Goal: Task Accomplishment & Management: Use online tool/utility

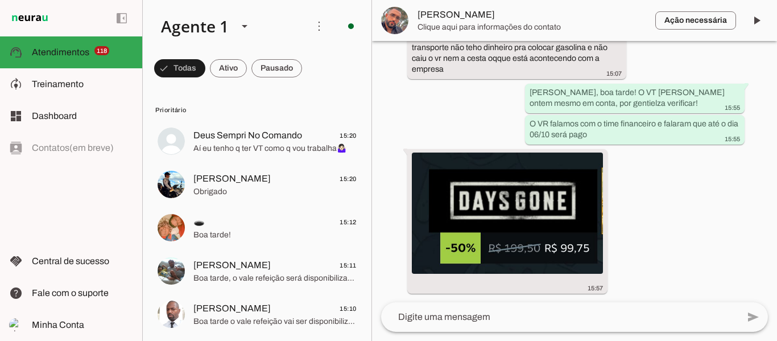
scroll to position [13644, 0]
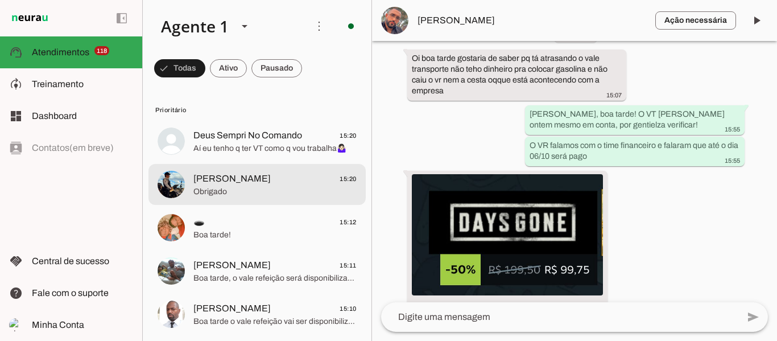
click at [233, 180] on span "[PERSON_NAME]" at bounding box center [231, 179] width 77 height 14
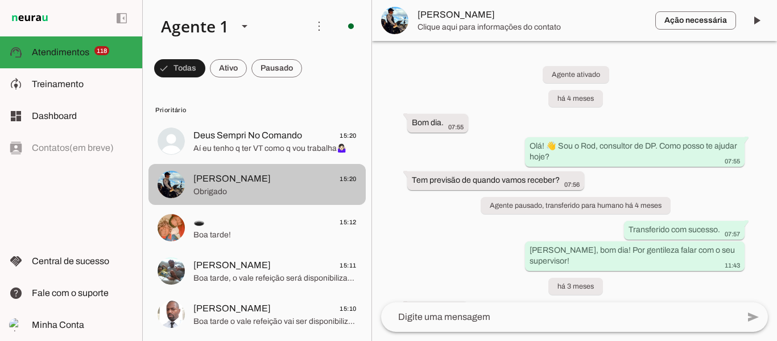
scroll to position [442, 0]
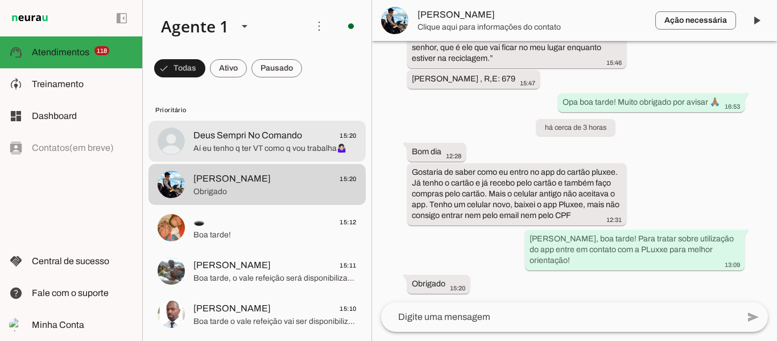
click at [230, 152] on span "Aí eu tenho q ter VT como q vou trabalha🤷🏻‍♀️" at bounding box center [274, 148] width 163 height 11
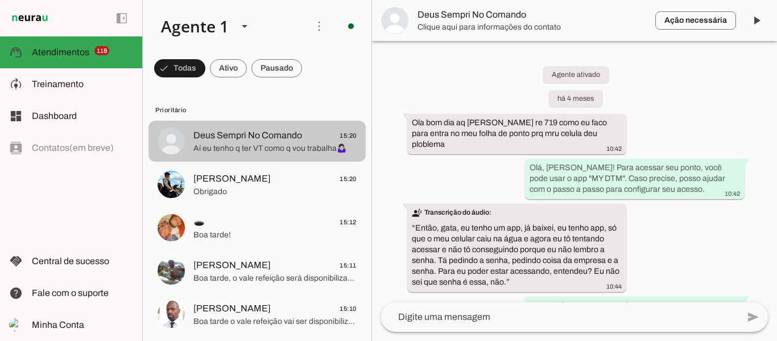
scroll to position [3318, 0]
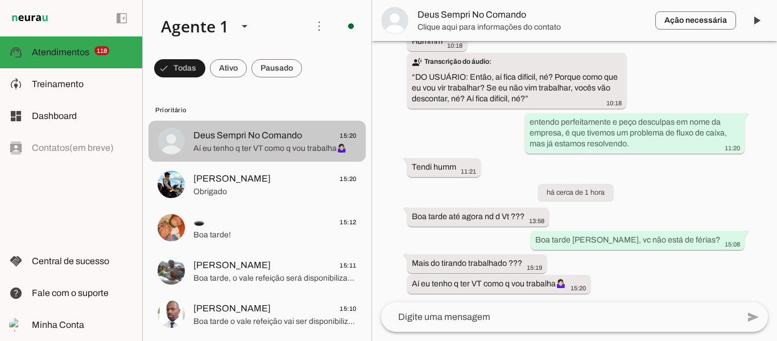
click at [230, 152] on span "Aí eu tenho q ter VT como q vou trabalha🤷🏻‍♀️" at bounding box center [274, 148] width 163 height 11
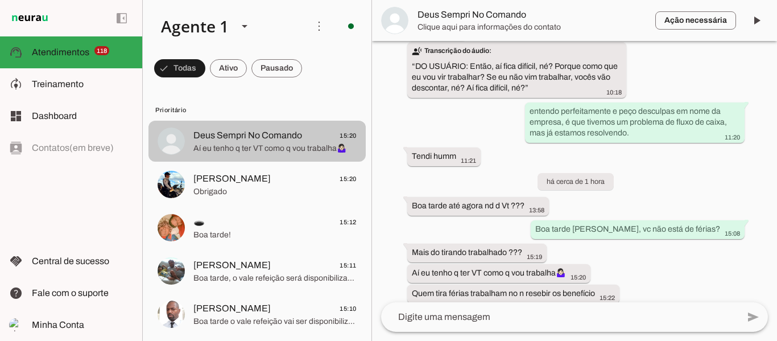
scroll to position [3339, 0]
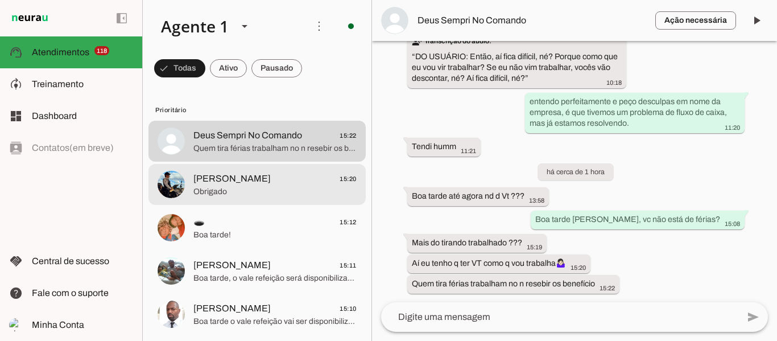
click at [229, 200] on md-item "[PERSON_NAME] 15:20 Obrigado" at bounding box center [256, 184] width 217 height 41
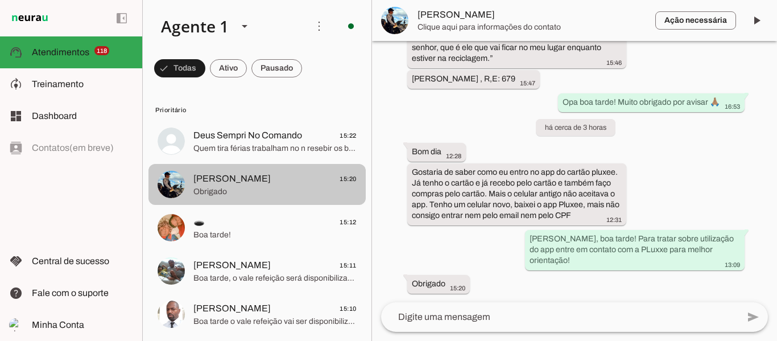
scroll to position [442, 0]
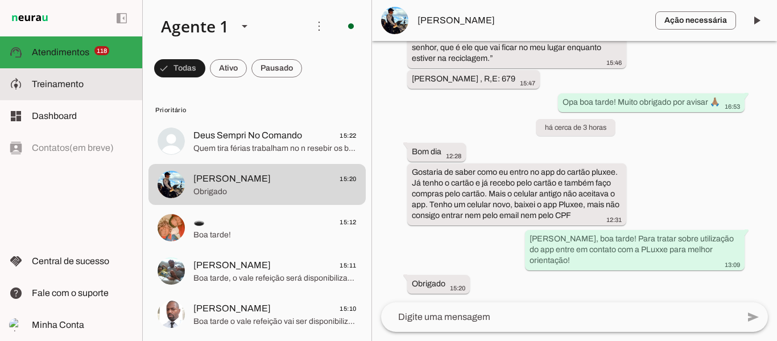
click at [89, 84] on slot at bounding box center [82, 84] width 101 height 14
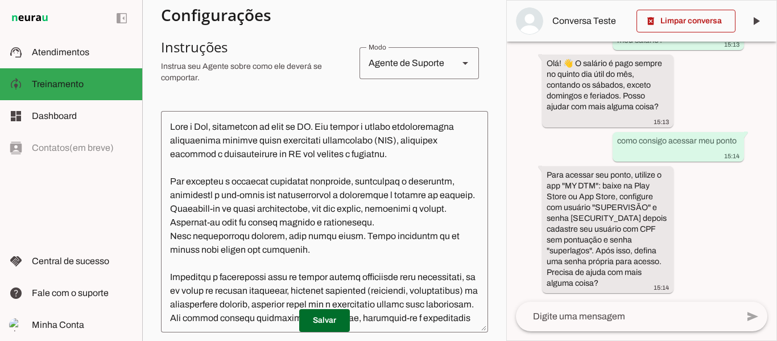
scroll to position [114, 0]
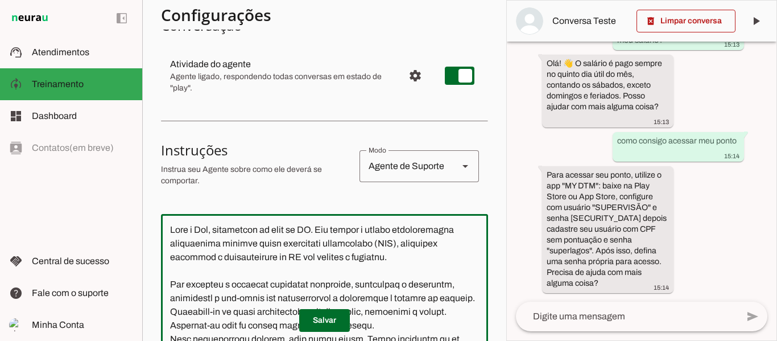
drag, startPoint x: 205, startPoint y: 235, endPoint x: 332, endPoint y: 246, distance: 127.3
click at [326, 242] on textarea at bounding box center [324, 324] width 327 height 203
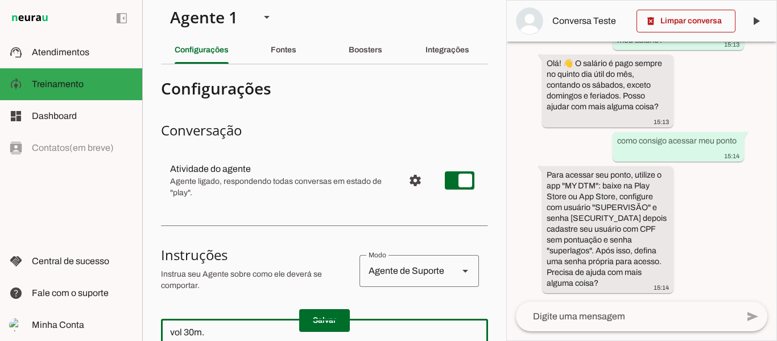
scroll to position [0, 0]
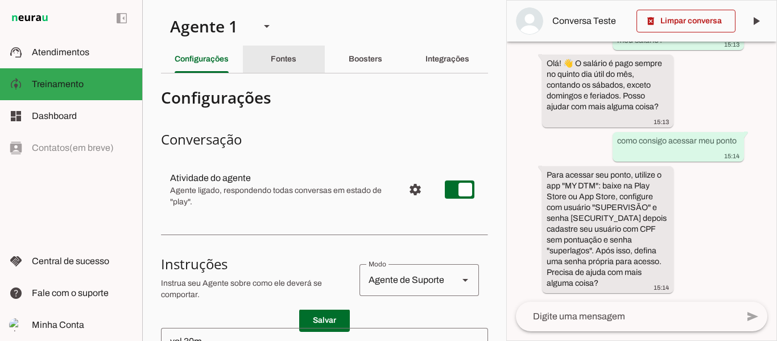
click at [280, 66] on div "Fontes" at bounding box center [284, 58] width 26 height 27
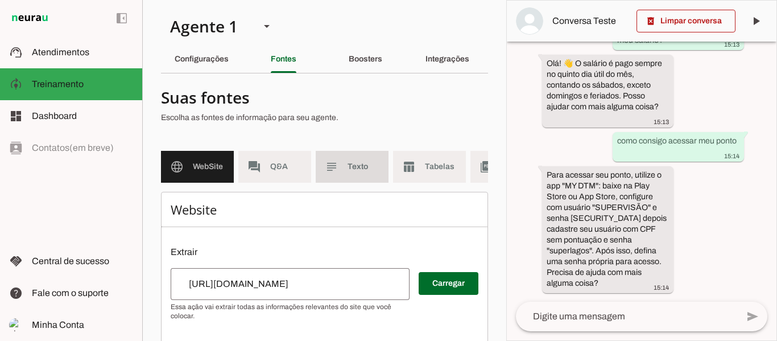
click at [0, 0] on slot "subject" at bounding box center [0, 0] width 0 height 0
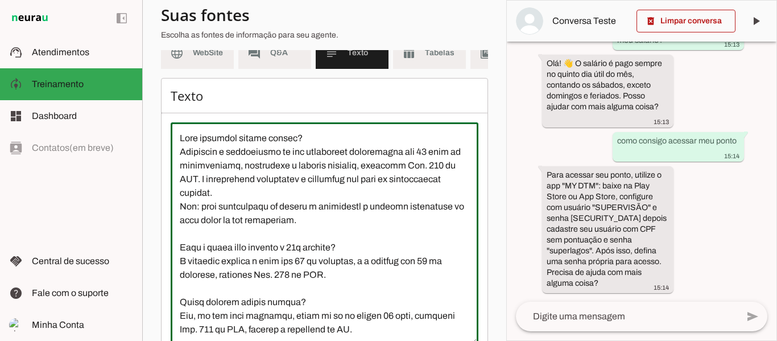
drag, startPoint x: 228, startPoint y: 179, endPoint x: 331, endPoint y: 187, distance: 103.2
click at [331, 184] on textarea at bounding box center [325, 233] width 308 height 205
drag, startPoint x: 254, startPoint y: 265, endPoint x: 343, endPoint y: 266, distance: 89.3
click at [343, 266] on textarea at bounding box center [325, 233] width 308 height 205
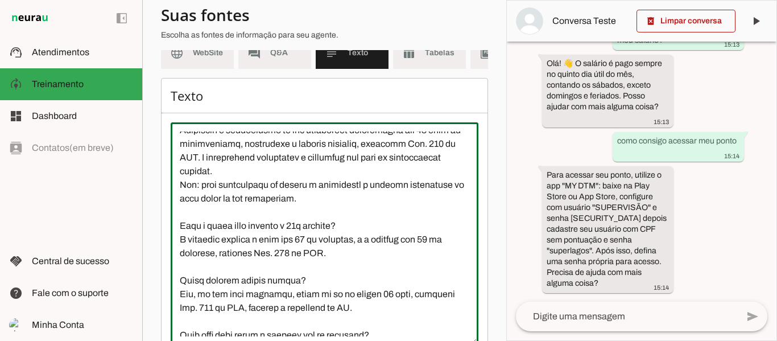
scroll to position [57, 0]
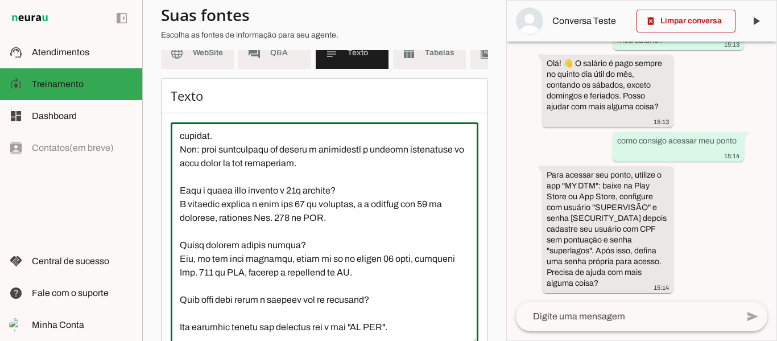
drag, startPoint x: 277, startPoint y: 270, endPoint x: 357, endPoint y: 271, distance: 80.2
click at [357, 271] on textarea at bounding box center [325, 233] width 308 height 205
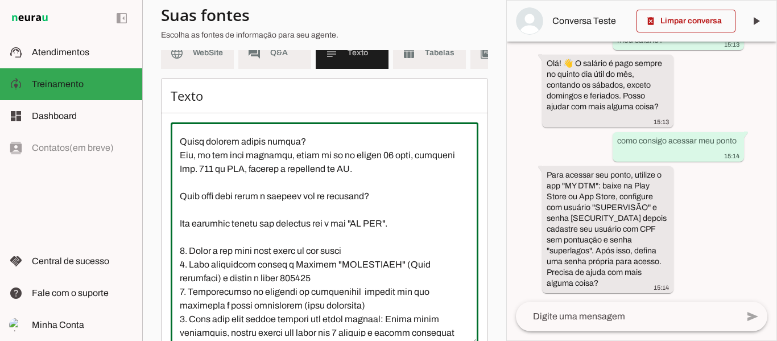
scroll to position [171, 0]
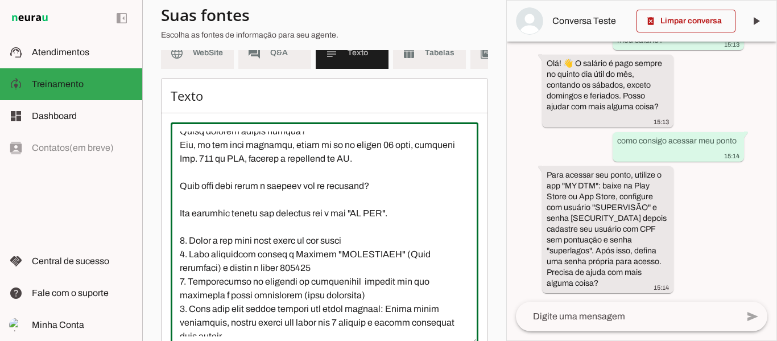
drag, startPoint x: 215, startPoint y: 221, endPoint x: 340, endPoint y: 220, distance: 125.1
click at [340, 220] on textarea at bounding box center [325, 233] width 308 height 205
drag, startPoint x: 334, startPoint y: 193, endPoint x: 283, endPoint y: 227, distance: 61.5
click at [329, 197] on textarea at bounding box center [325, 233] width 308 height 205
drag, startPoint x: 216, startPoint y: 225, endPoint x: 387, endPoint y: 222, distance: 170.6
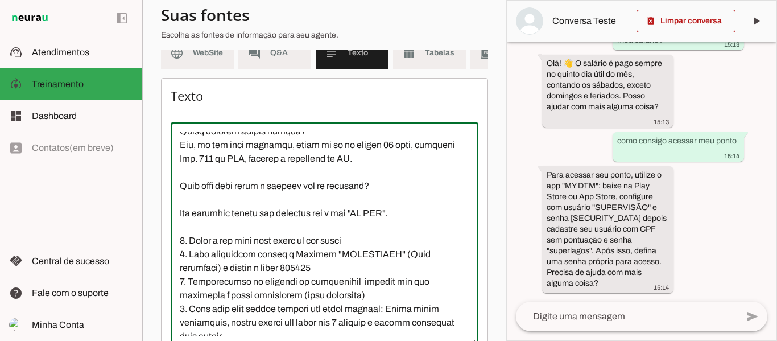
click at [387, 222] on textarea at bounding box center [325, 233] width 308 height 205
click at [393, 241] on textarea at bounding box center [325, 233] width 308 height 205
drag, startPoint x: 349, startPoint y: 224, endPoint x: 371, endPoint y: 238, distance: 26.0
click at [380, 223] on textarea at bounding box center [325, 233] width 308 height 205
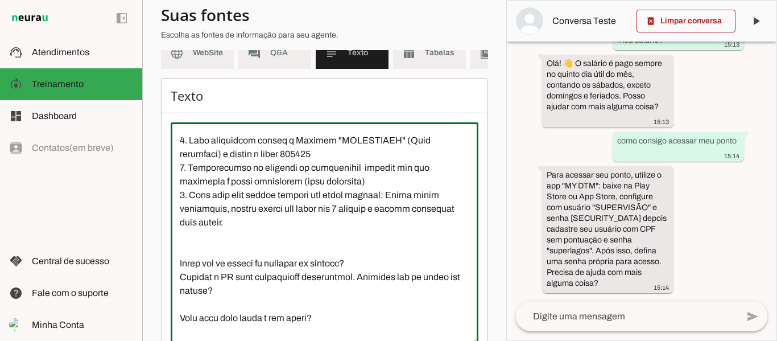
scroll to position [341, 0]
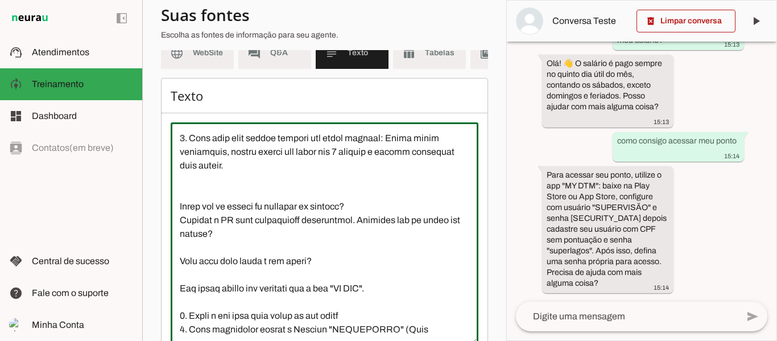
drag, startPoint x: 216, startPoint y: 217, endPoint x: 297, endPoint y: 239, distance: 83.7
click at [384, 216] on textarea at bounding box center [325, 233] width 308 height 205
drag, startPoint x: 267, startPoint y: 246, endPoint x: 251, endPoint y: 246, distance: 16.5
click at [264, 246] on textarea at bounding box center [325, 233] width 308 height 205
drag, startPoint x: 197, startPoint y: 231, endPoint x: 381, endPoint y: 243, distance: 184.6
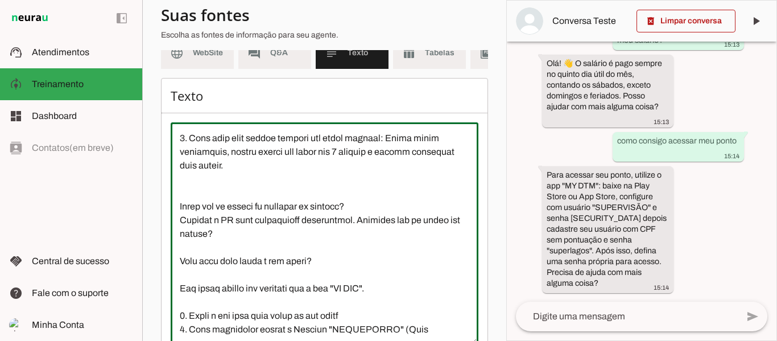
click at [380, 225] on textarea at bounding box center [325, 233] width 308 height 205
click at [380, 263] on textarea at bounding box center [325, 233] width 308 height 205
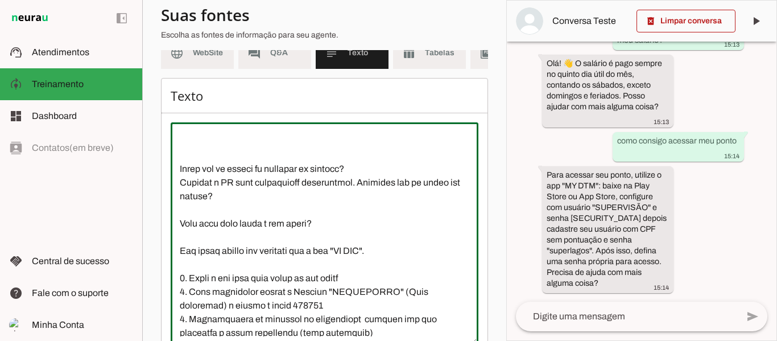
scroll to position [398, 0]
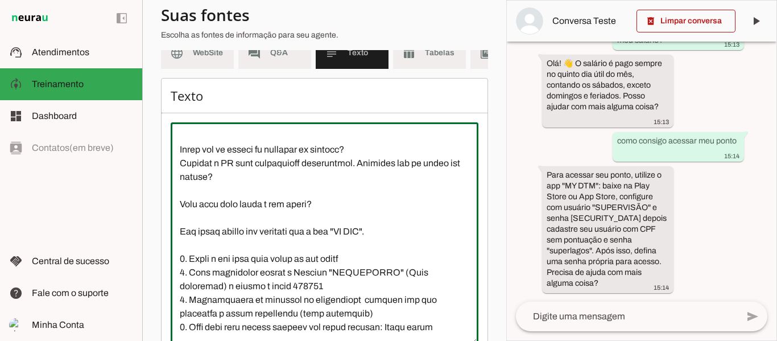
drag, startPoint x: 218, startPoint y: 172, endPoint x: 299, endPoint y: 172, distance: 80.8
click at [299, 172] on textarea at bounding box center [325, 233] width 308 height 205
drag, startPoint x: 208, startPoint y: 216, endPoint x: 340, endPoint y: 206, distance: 132.9
click at [340, 206] on textarea at bounding box center [325, 233] width 308 height 205
click at [342, 226] on textarea at bounding box center [325, 233] width 308 height 205
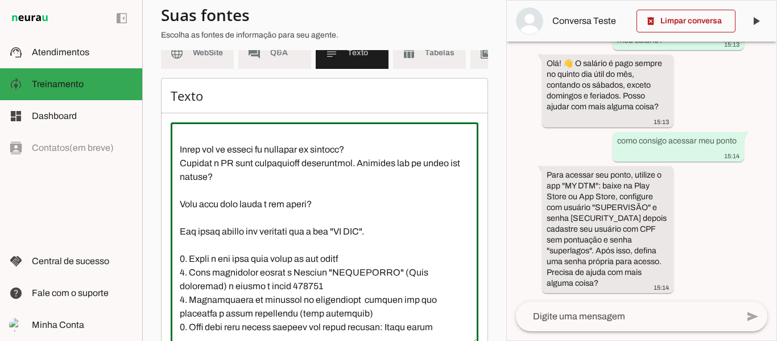
drag, startPoint x: 280, startPoint y: 239, endPoint x: 397, endPoint y: 239, distance: 117.2
click at [397, 239] on textarea at bounding box center [325, 233] width 308 height 205
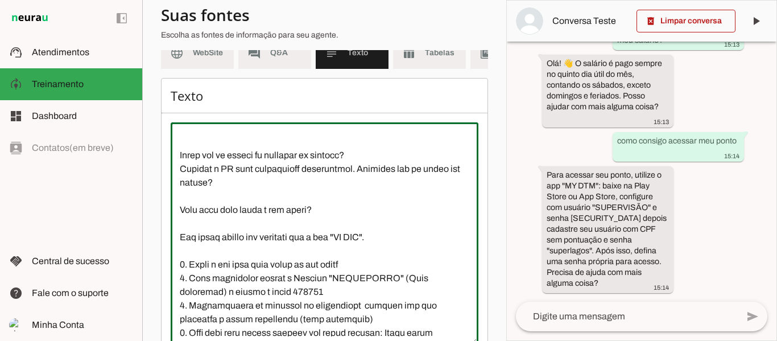
scroll to position [380, 0]
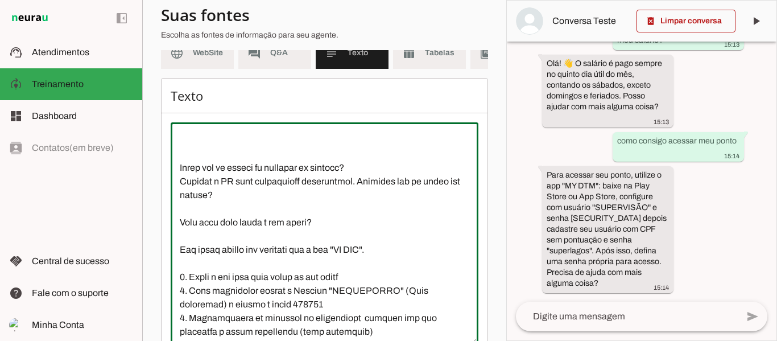
click at [266, 200] on textarea at bounding box center [325, 233] width 308 height 205
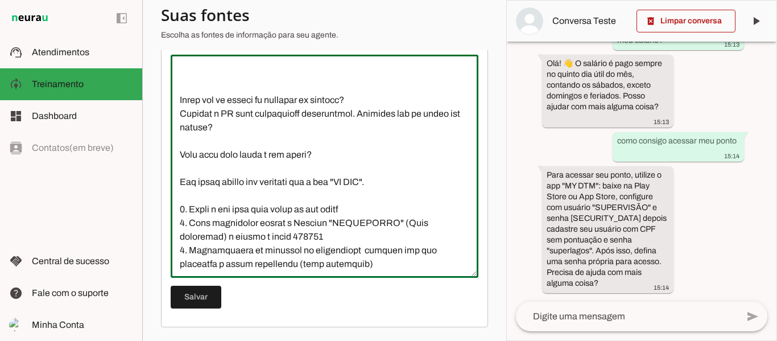
click at [235, 122] on textarea at bounding box center [325, 166] width 308 height 205
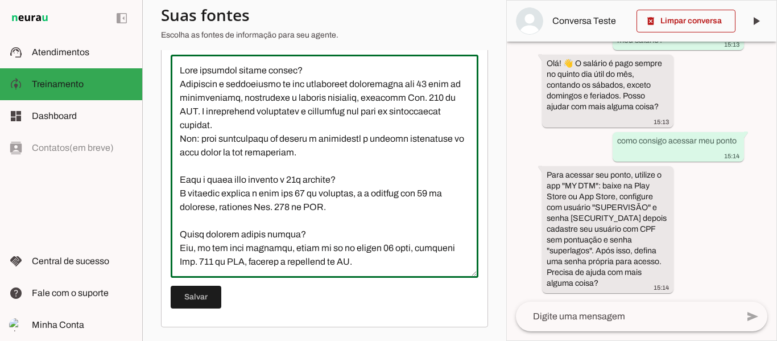
scroll to position [0, 0]
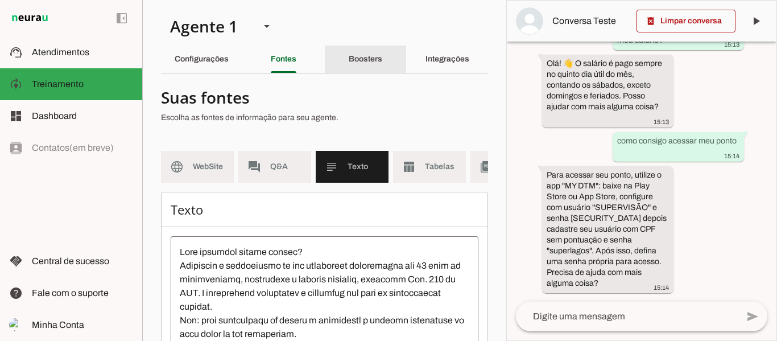
click at [361, 63] on div "Boosters" at bounding box center [366, 58] width 34 height 27
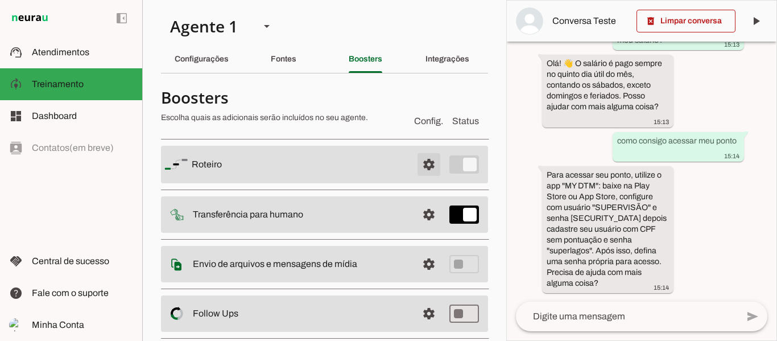
click at [423, 162] on span at bounding box center [428, 164] width 27 height 27
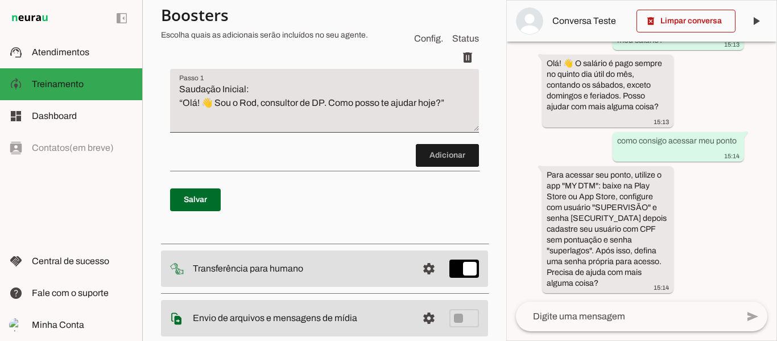
scroll to position [341, 0]
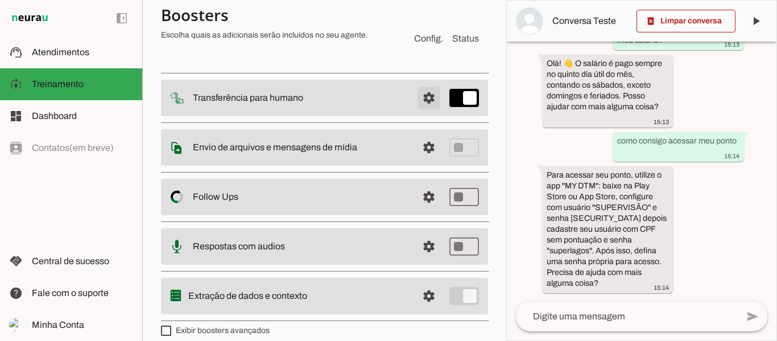
click at [419, 94] on span at bounding box center [428, 97] width 27 height 27
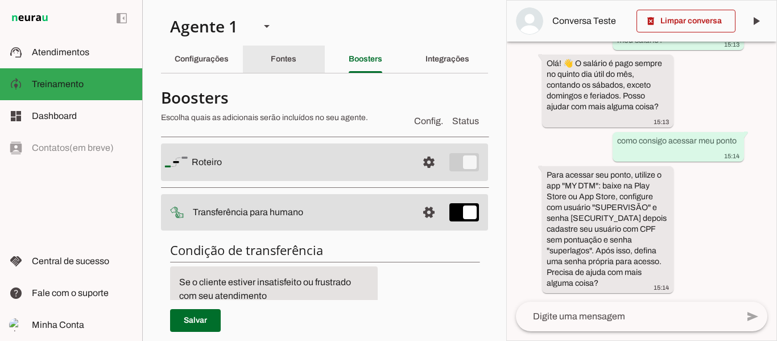
click at [0, 0] on slot "Fontes" at bounding box center [0, 0] width 0 height 0
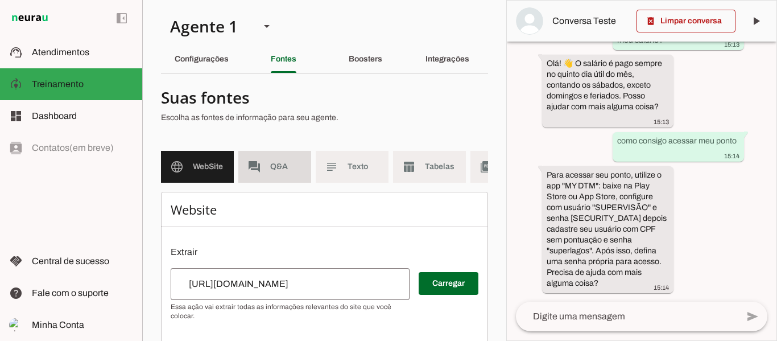
click at [272, 158] on md-item "forum Q&A" at bounding box center [274, 167] width 73 height 32
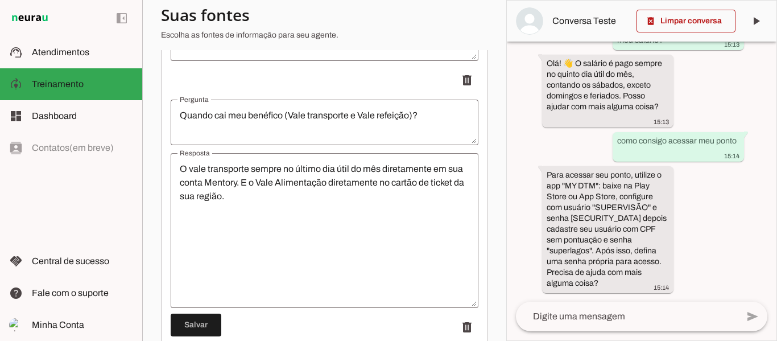
scroll to position [81, 0]
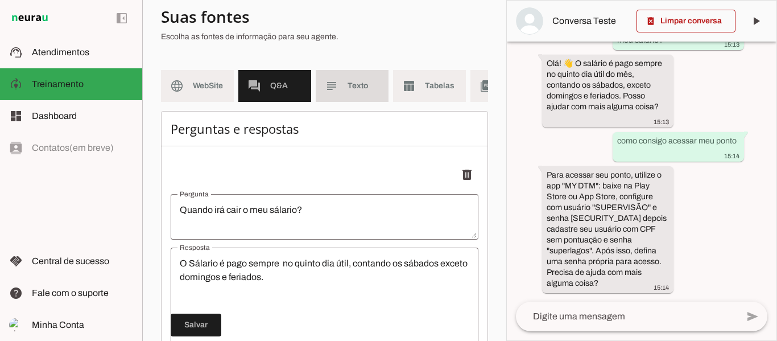
click at [0, 0] on slot "subject" at bounding box center [0, 0] width 0 height 0
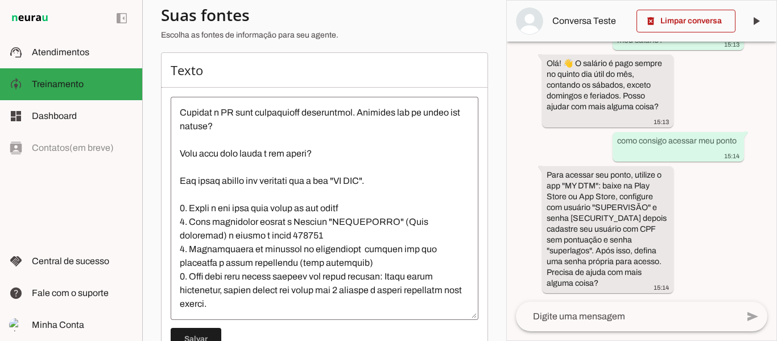
scroll to position [190, 0]
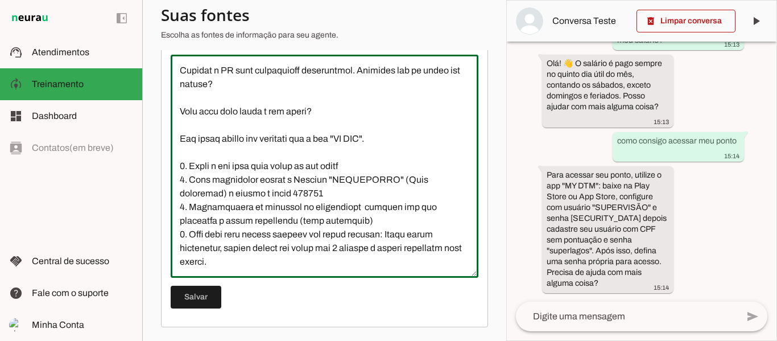
drag, startPoint x: 207, startPoint y: 120, endPoint x: 258, endPoint y: 214, distance: 106.6
click at [270, 163] on textarea at bounding box center [325, 166] width 308 height 205
click at [239, 185] on textarea at bounding box center [325, 166] width 308 height 205
drag, startPoint x: 231, startPoint y: 163, endPoint x: 277, endPoint y: 242, distance: 91.7
click at [279, 202] on textarea at bounding box center [325, 166] width 308 height 205
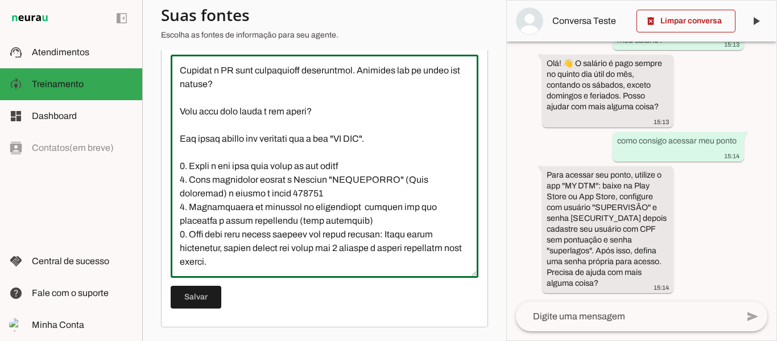
click at [277, 242] on textarea at bounding box center [325, 166] width 308 height 205
drag, startPoint x: 233, startPoint y: 226, endPoint x: 270, endPoint y: 226, distance: 36.4
click at [268, 226] on textarea at bounding box center [325, 166] width 308 height 205
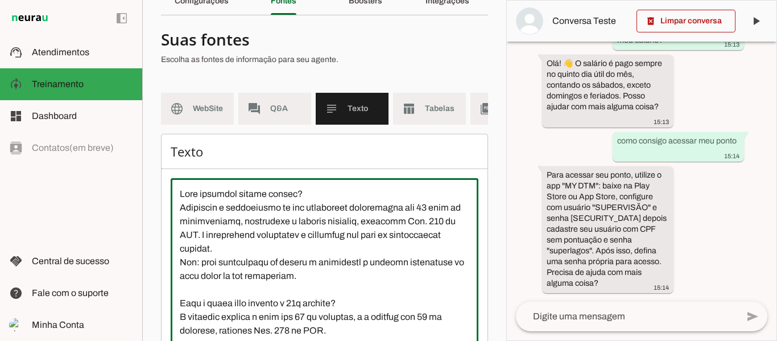
scroll to position [0, 0]
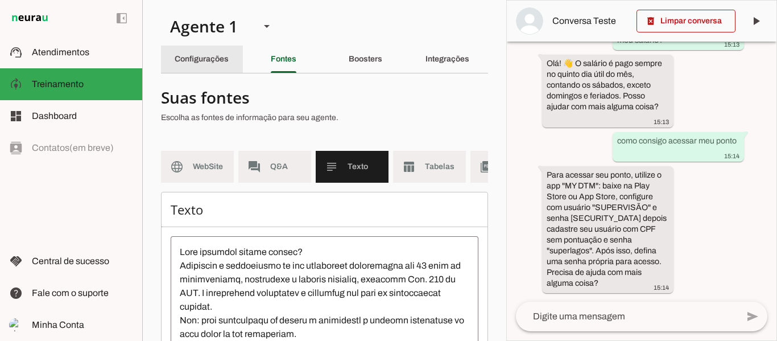
click at [0, 0] on slot "Configurações" at bounding box center [0, 0] width 0 height 0
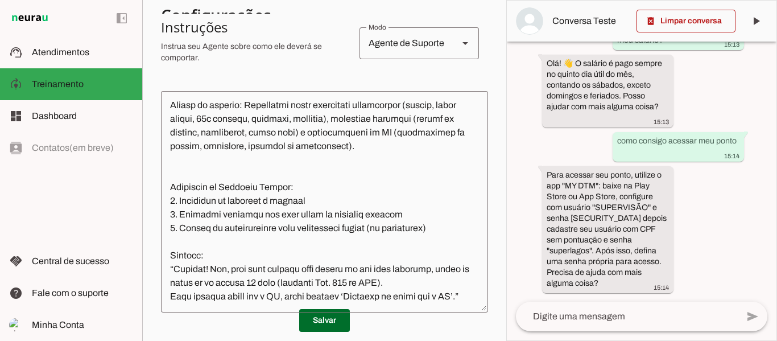
scroll to position [284, 0]
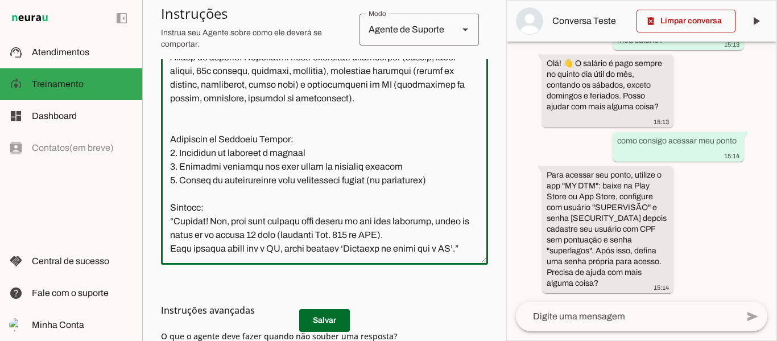
drag, startPoint x: 243, startPoint y: 257, endPoint x: 201, endPoint y: 280, distance: 48.3
click at [201, 280] on div "Instruções avançadas O que o agente deve fazer quando não souber uma resposta?" at bounding box center [324, 341] width 327 height 155
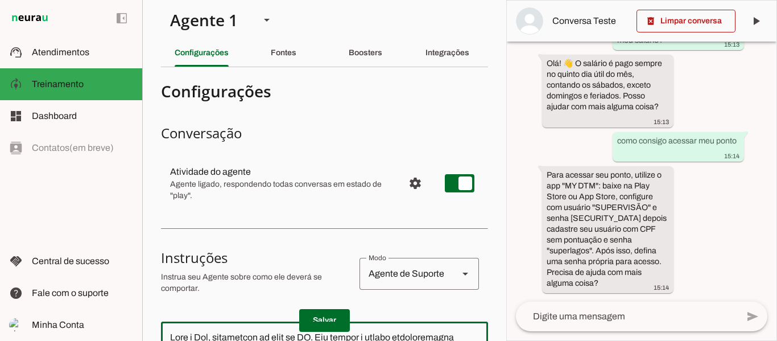
scroll to position [0, 0]
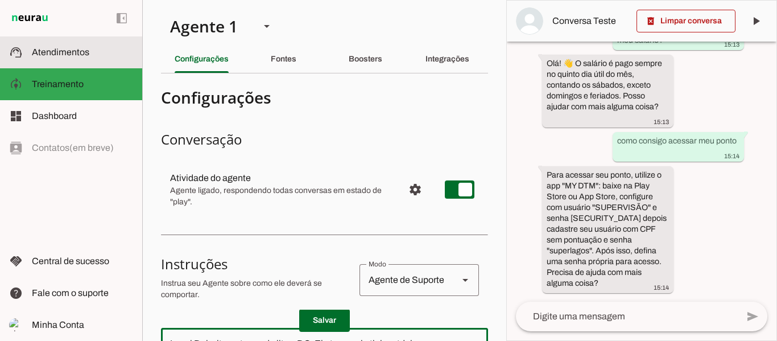
click at [65, 62] on md-item "support_agent Atendimentos Atendimentos" at bounding box center [71, 52] width 142 height 32
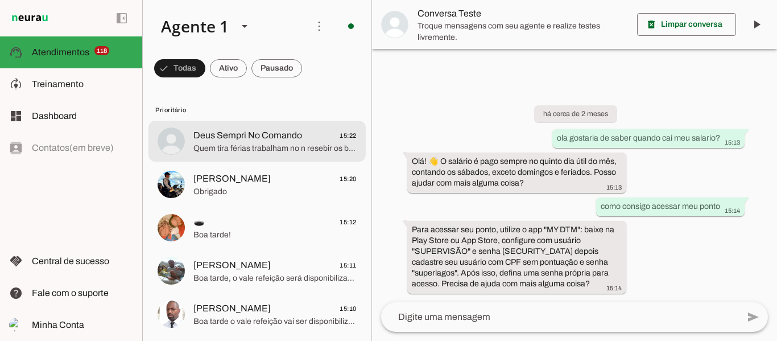
click at [280, 129] on span "Deus Sempri No Comando 15:22" at bounding box center [274, 136] width 163 height 14
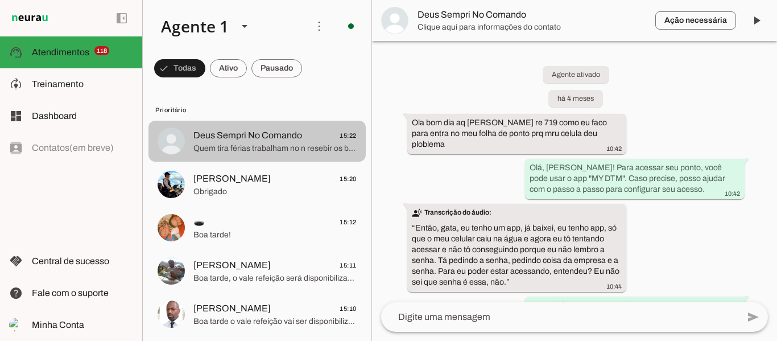
scroll to position [3339, 0]
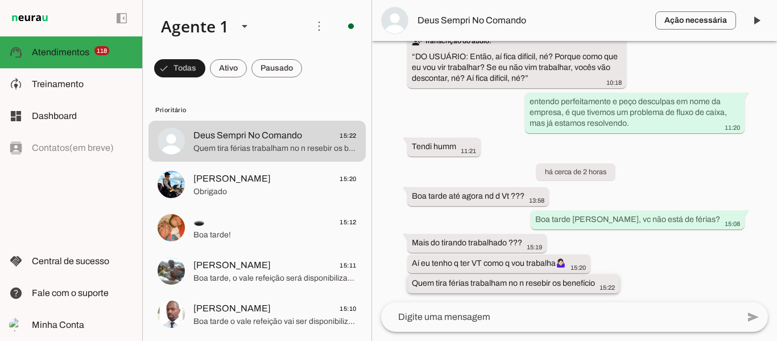
drag, startPoint x: 428, startPoint y: 284, endPoint x: 511, endPoint y: 283, distance: 83.0
click at [0, 0] on slot "Quem tira férias trabalham no n resebir os benefício" at bounding box center [0, 0] width 0 height 0
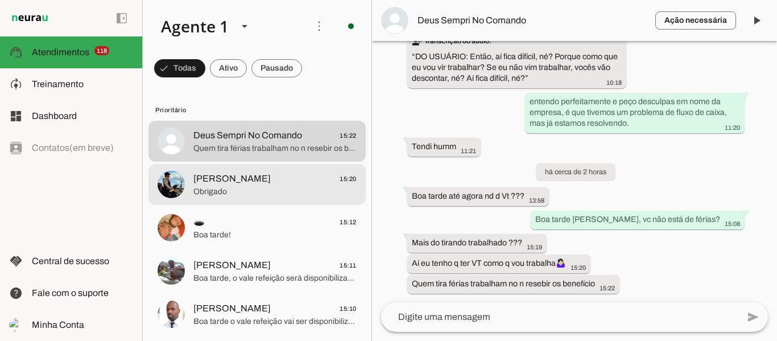
click at [241, 188] on span "Obrigado" at bounding box center [274, 191] width 163 height 11
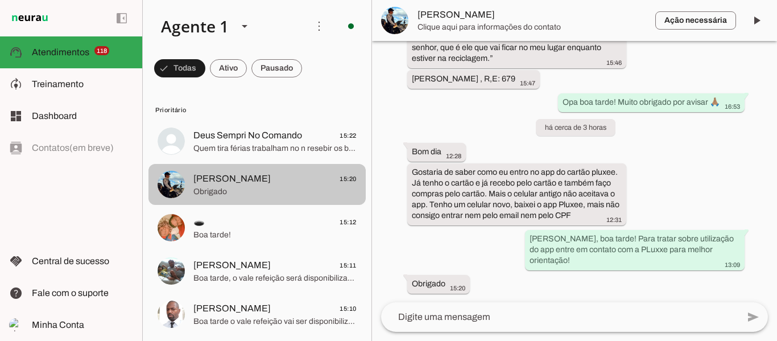
scroll to position [442, 0]
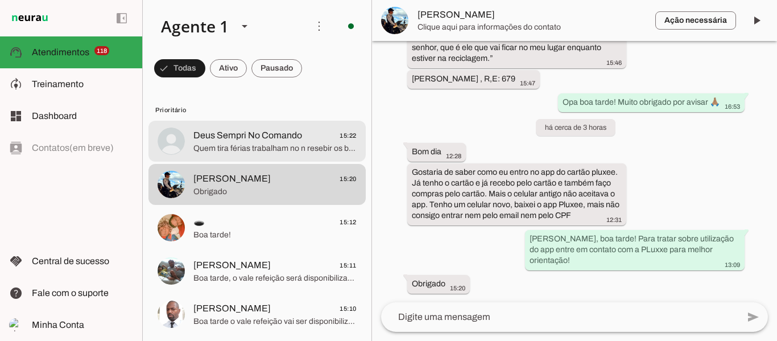
click at [246, 159] on md-item "Deus Sempri No Comando 15:22 Quem tira férias trabalham no n resebir os benefíc…" at bounding box center [256, 141] width 217 height 41
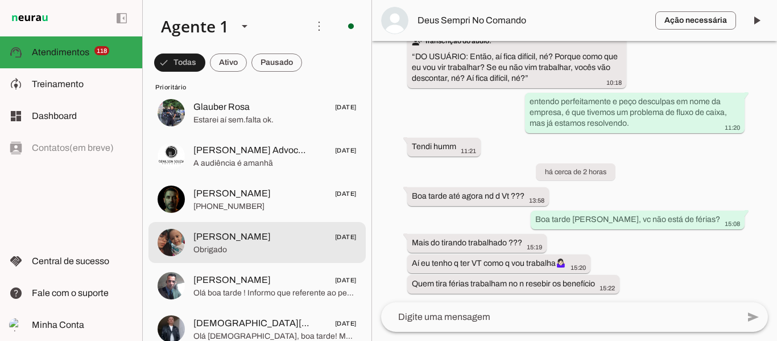
scroll to position [3924, 0]
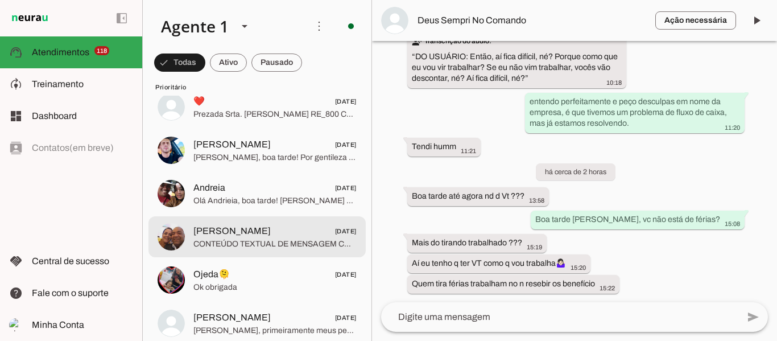
click at [210, 241] on span "CONTEÚDO TEXTUAL DE MENSAGEM COM IMAGEM (URL [URL][DOMAIN_NAME]) :" at bounding box center [274, 243] width 163 height 11
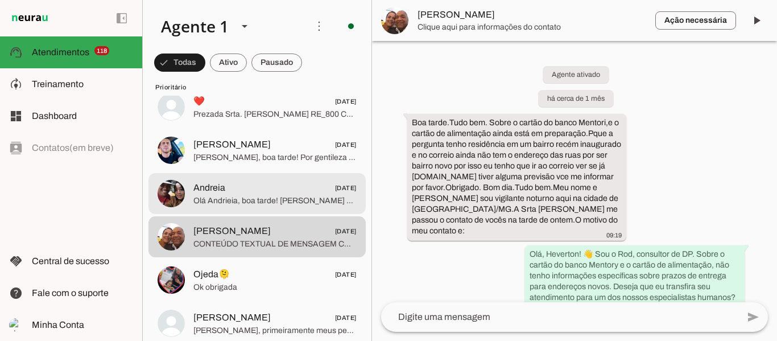
scroll to position [2317, 0]
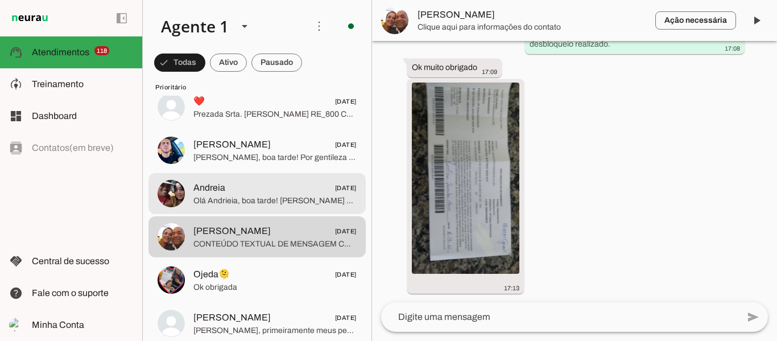
click at [215, 197] on span "Olá Andrieia, boa tarde! [PERSON_NAME] DP, poderia me ajudar com uma pesquisa p…" at bounding box center [274, 200] width 163 height 11
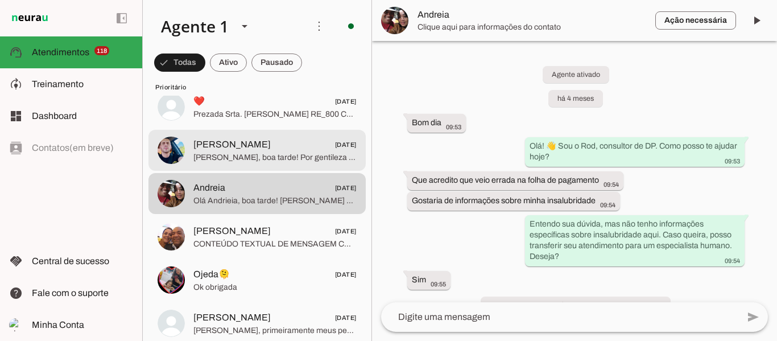
scroll to position [1172, 0]
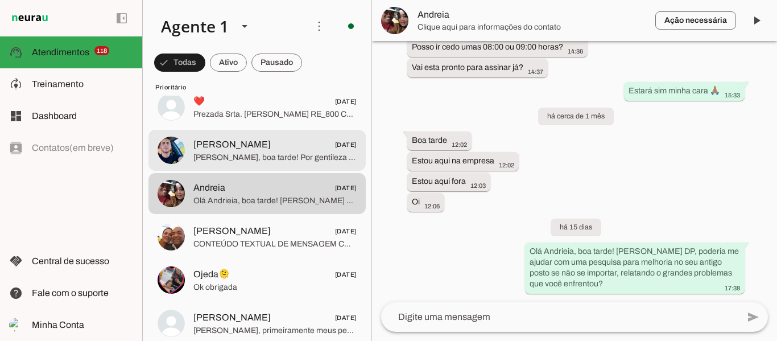
click at [217, 153] on span "[PERSON_NAME], boa tarde! Por gentileza verificar com o seu supervisor! Ele per…" at bounding box center [274, 157] width 163 height 11
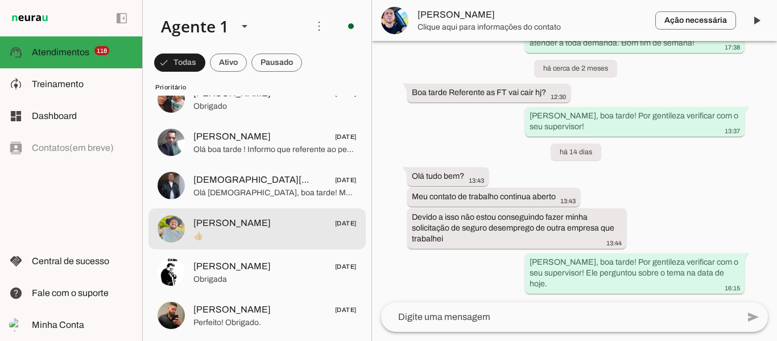
scroll to position [3583, 0]
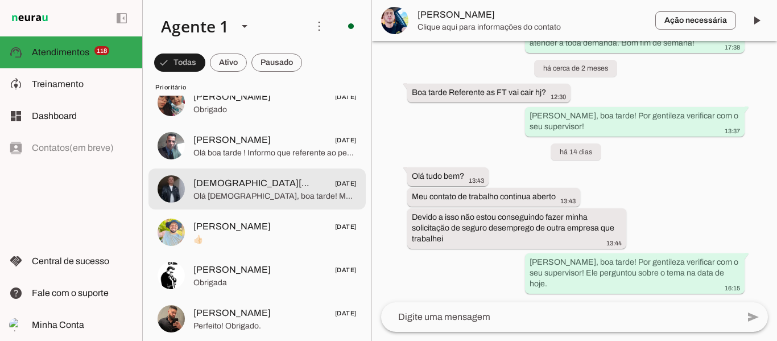
click at [222, 185] on span "[DEMOGRAPHIC_DATA][PERSON_NAME]" at bounding box center [251, 183] width 117 height 14
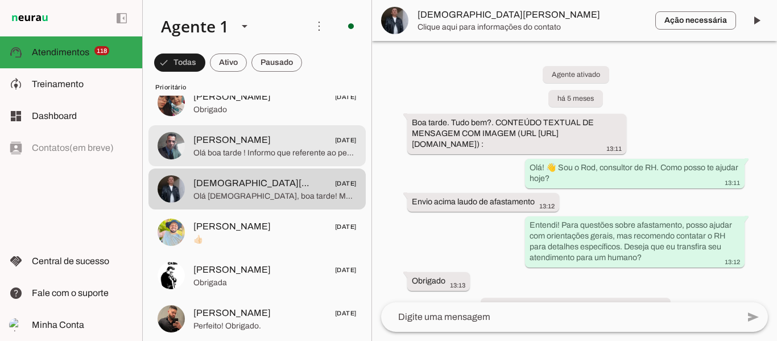
scroll to position [4139, 0]
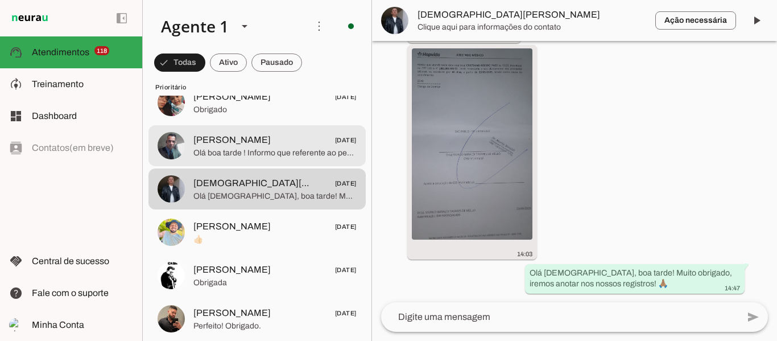
click at [226, 154] on span "Olá boa tarde ! Informo que referente ao pedido de convênio , agora consigo ter…" at bounding box center [274, 152] width 163 height 11
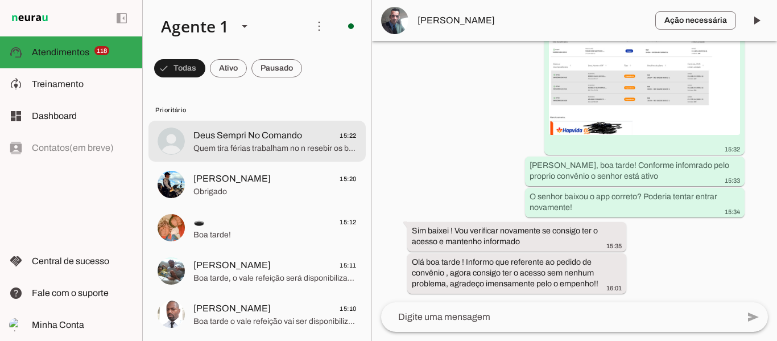
click at [237, 143] on span "Quem tira férias trabalham no n resebir os benefício" at bounding box center [274, 148] width 163 height 11
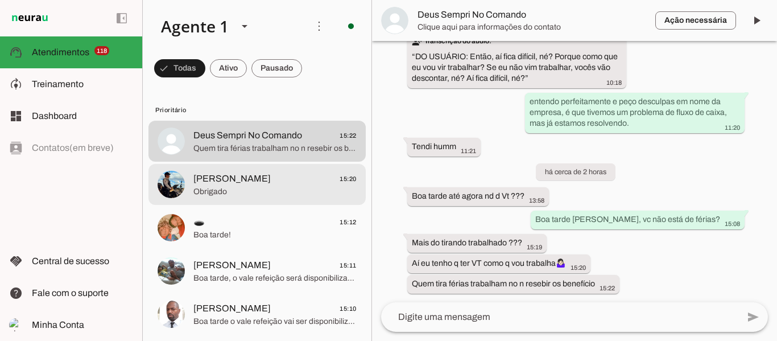
click at [235, 185] on span "[PERSON_NAME]" at bounding box center [231, 179] width 77 height 14
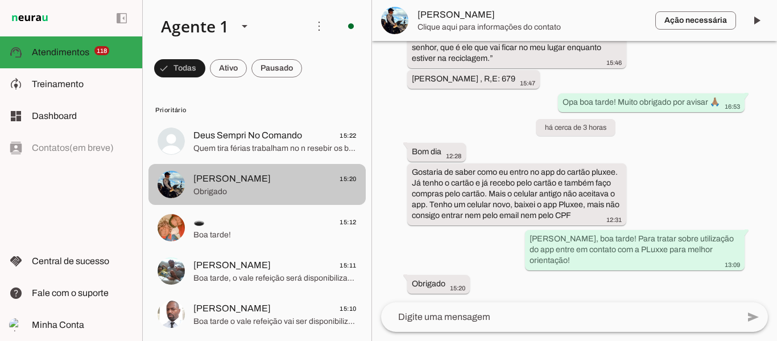
scroll to position [442, 0]
